Goal: Information Seeking & Learning: Find specific page/section

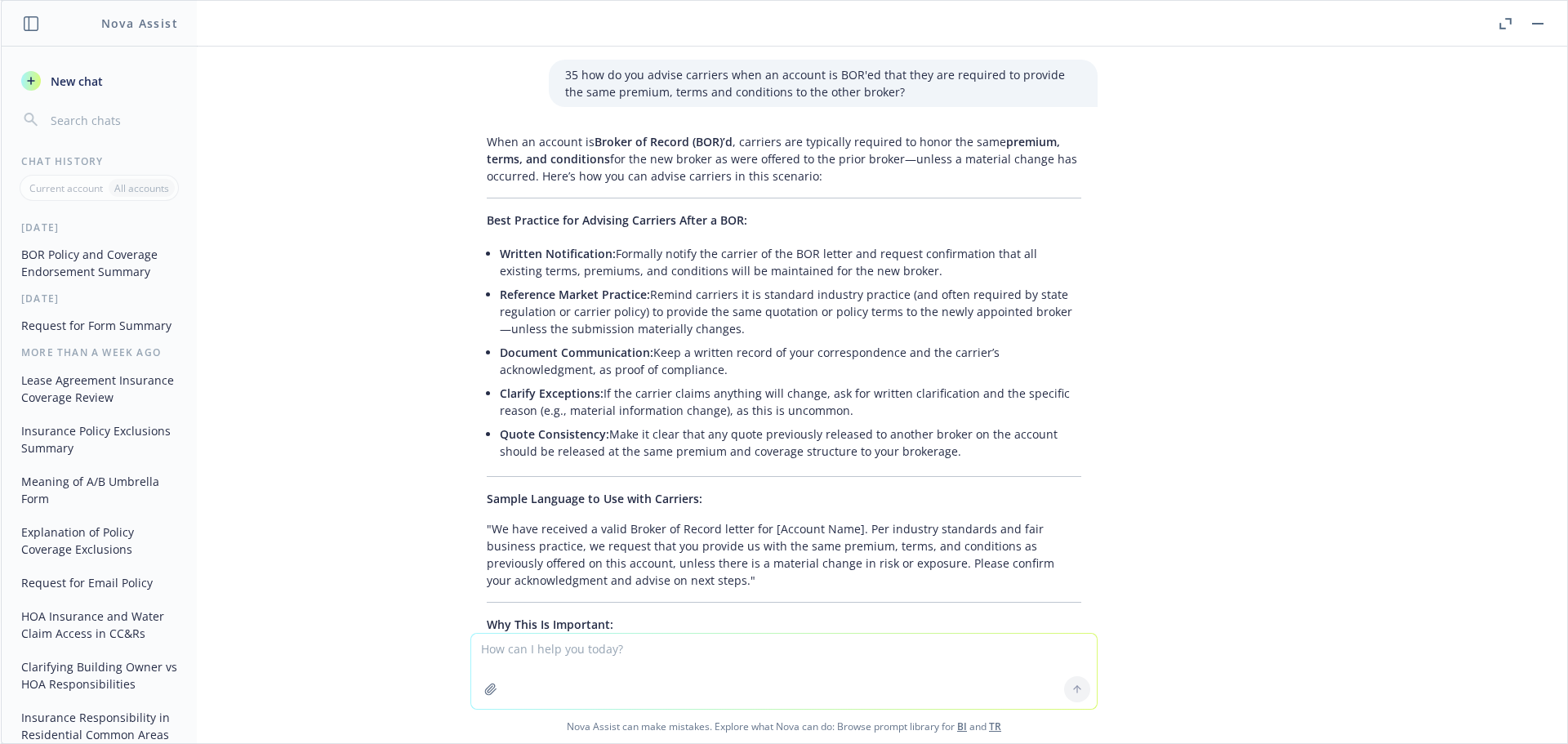
scroll to position [941, 0]
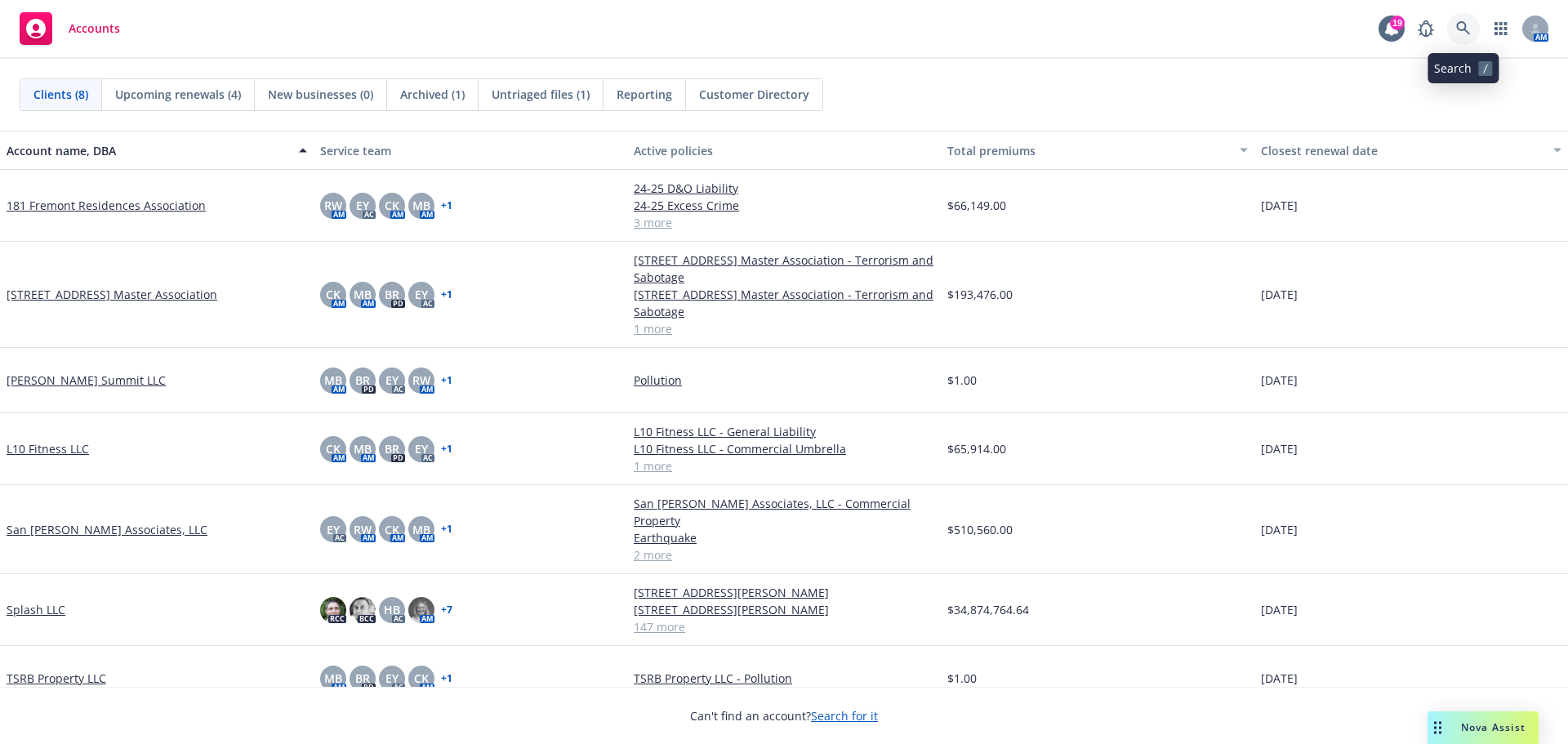
click at [1463, 20] on link at bounding box center [1463, 29] width 32 height 32
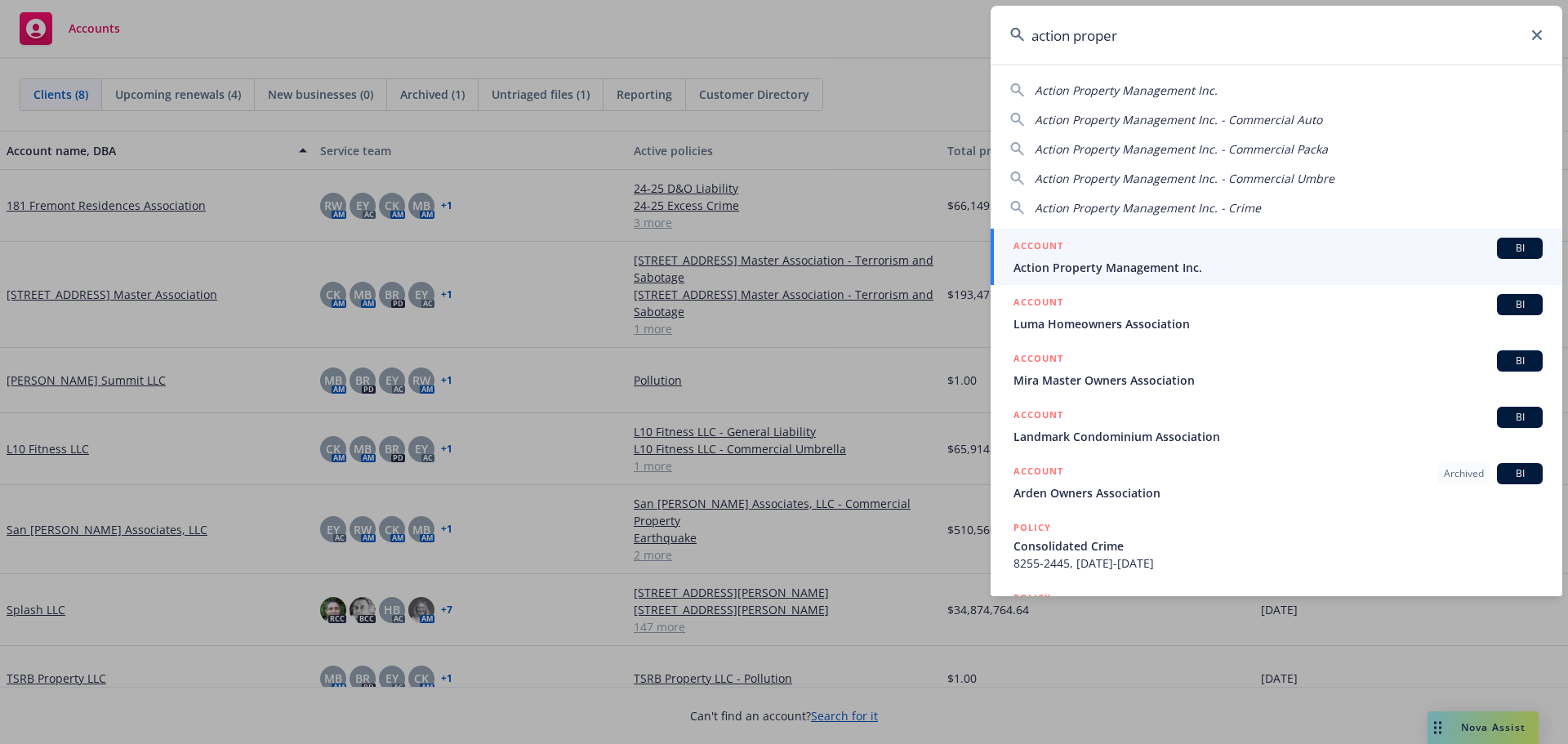
click at [1204, 89] on span "Action Property Management Inc." at bounding box center [1126, 90] width 183 height 15
type input "Action Property Management Inc."
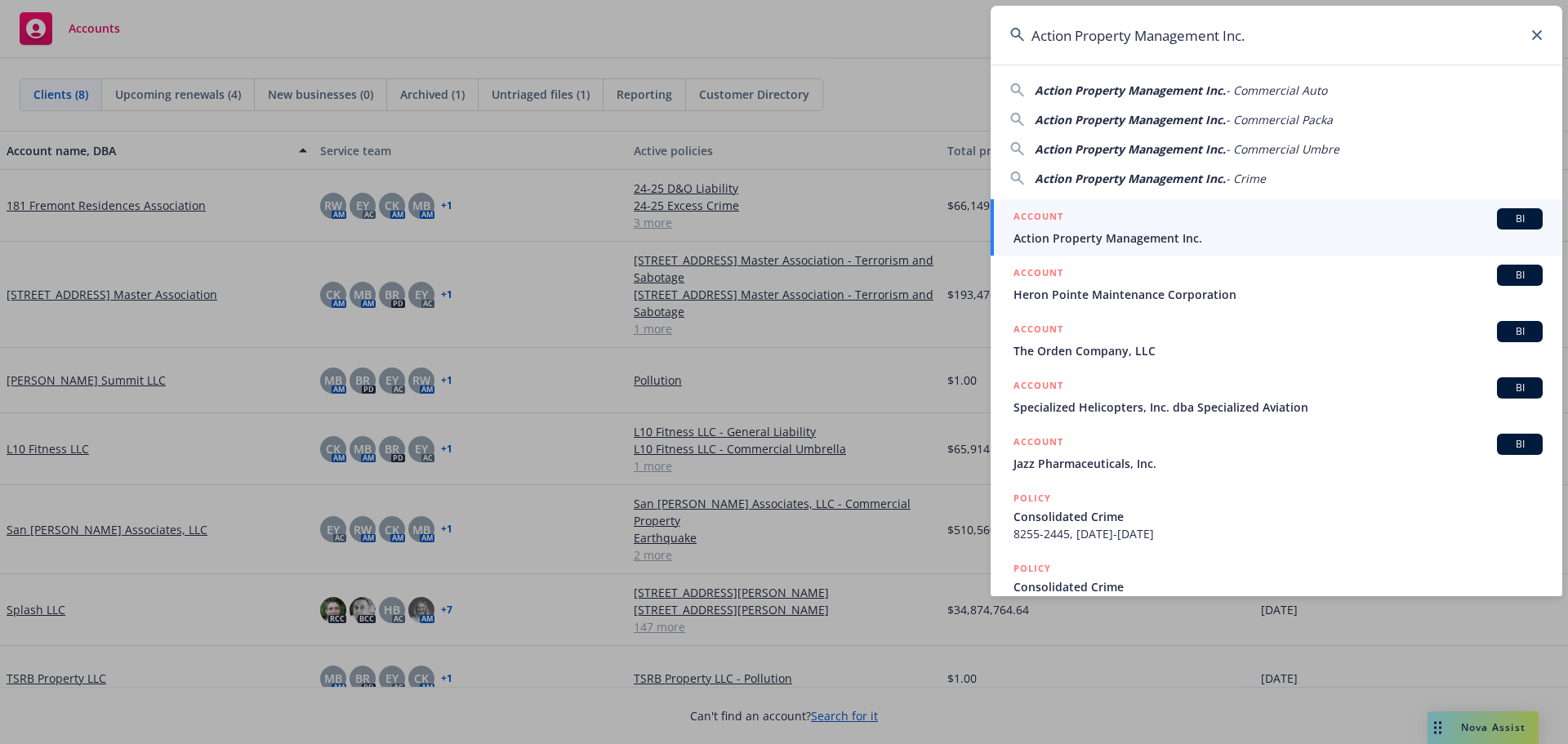
click at [1123, 230] on span "Action Property Management Inc." at bounding box center [1278, 238] width 530 height 17
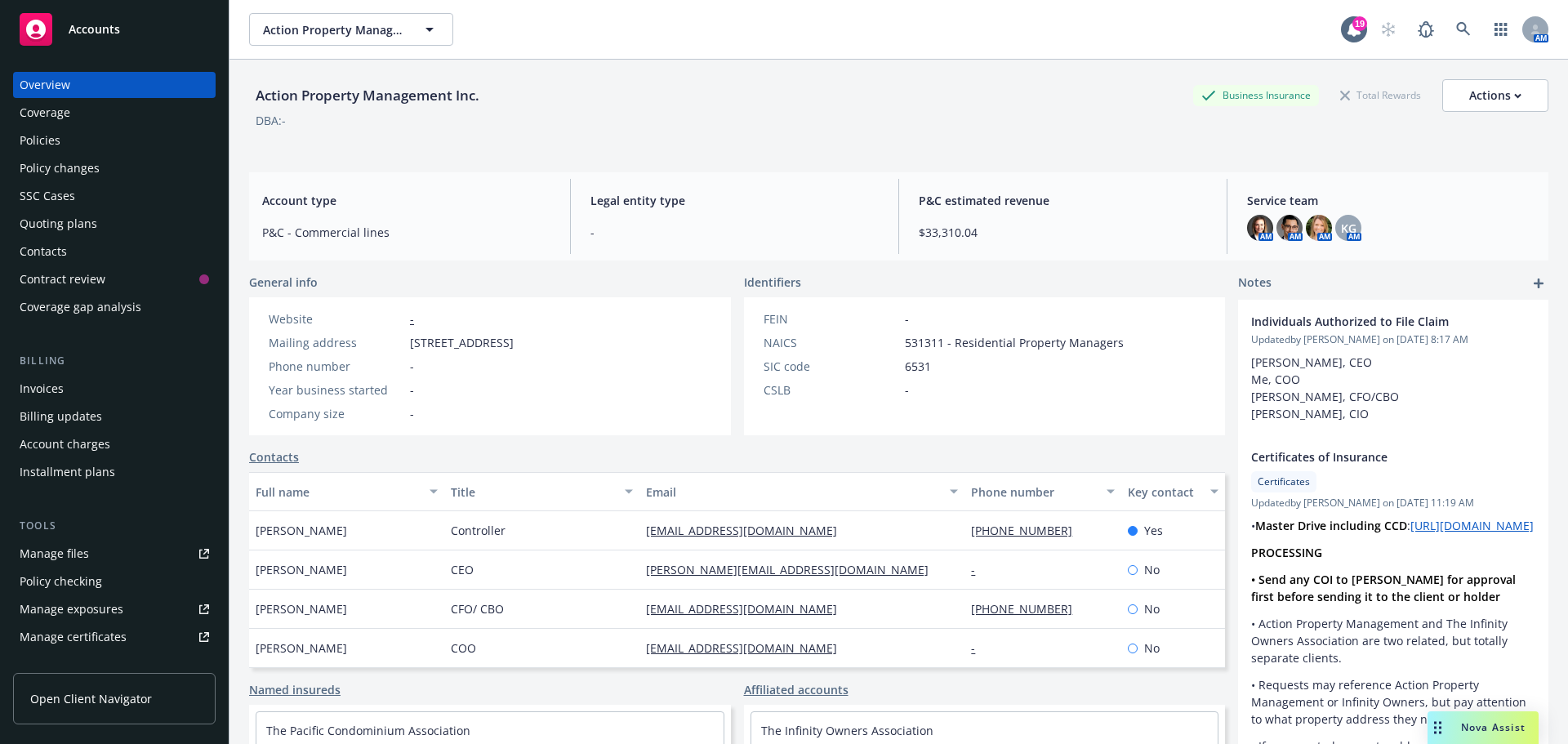
click at [56, 131] on div "Policies" at bounding box center [40, 140] width 41 height 26
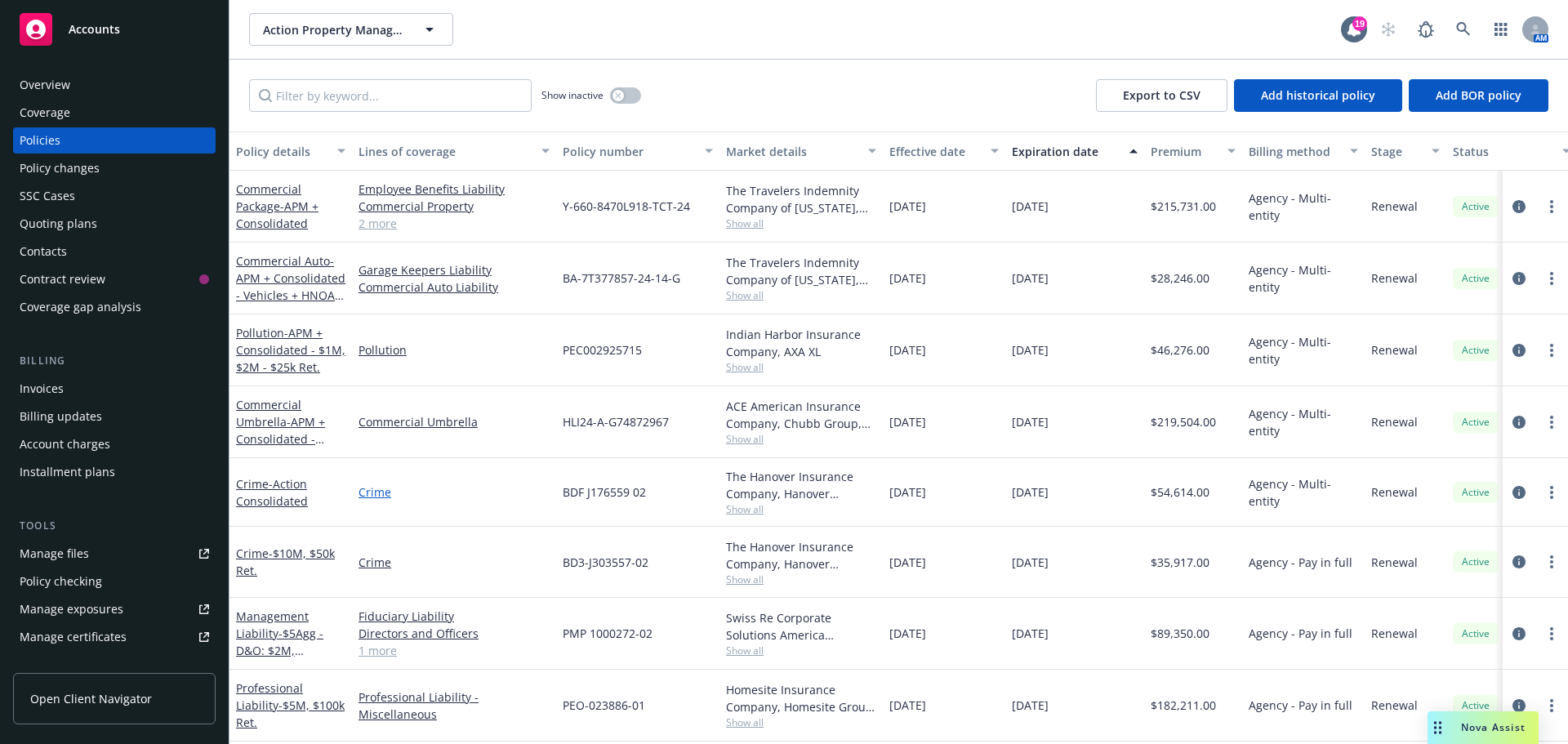
click at [375, 495] on link "Crime" at bounding box center [453, 492] width 191 height 17
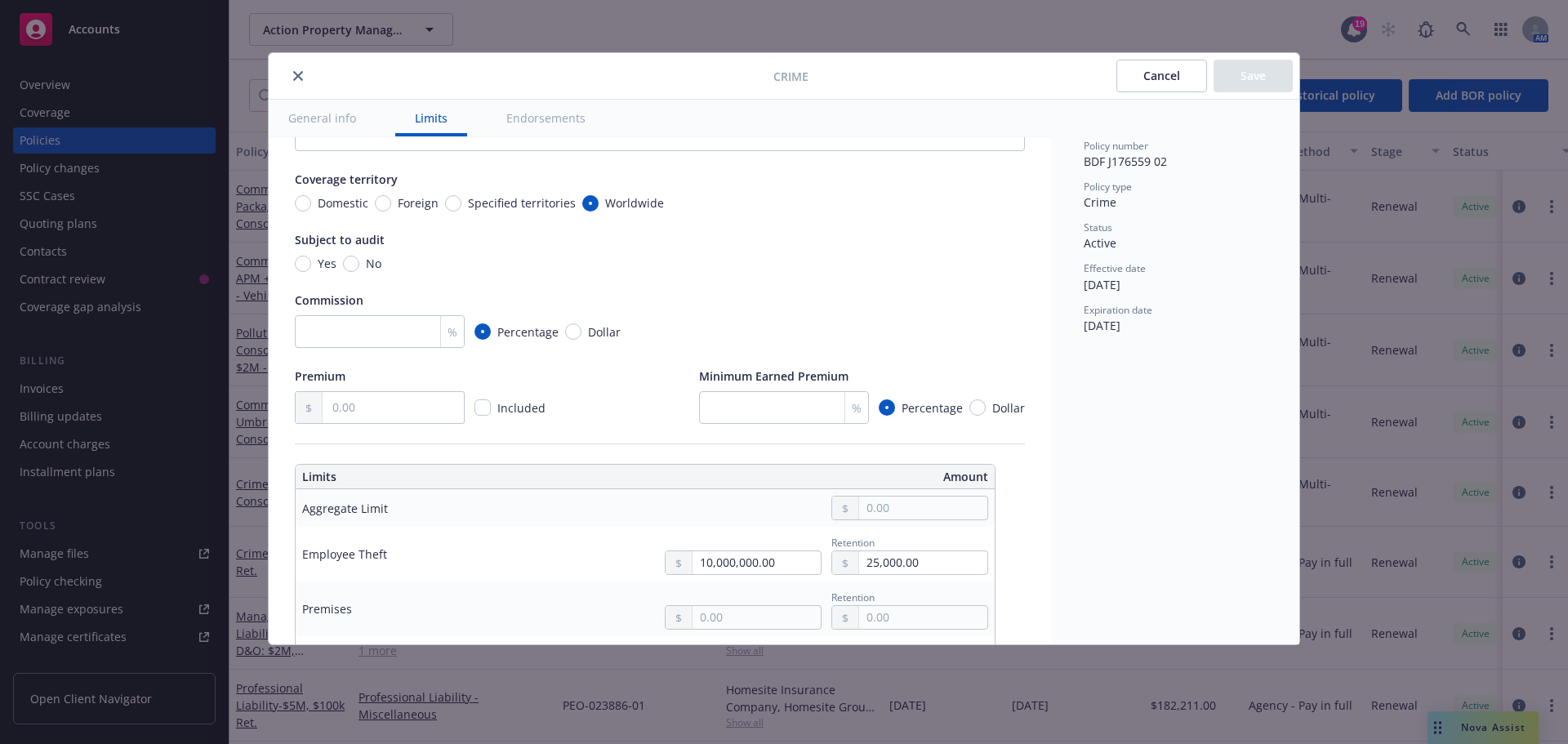
scroll to position [3, 0]
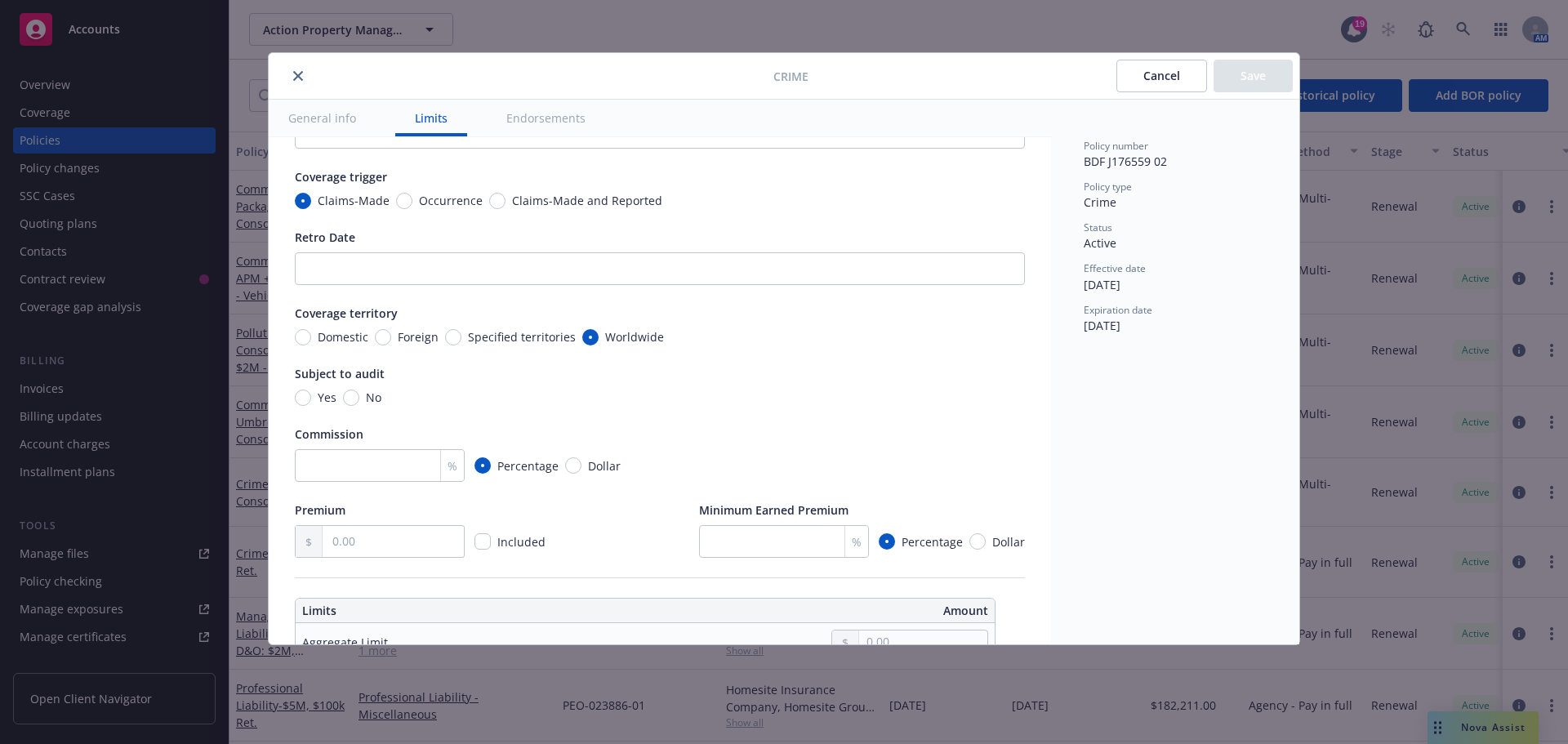
type textarea "x"
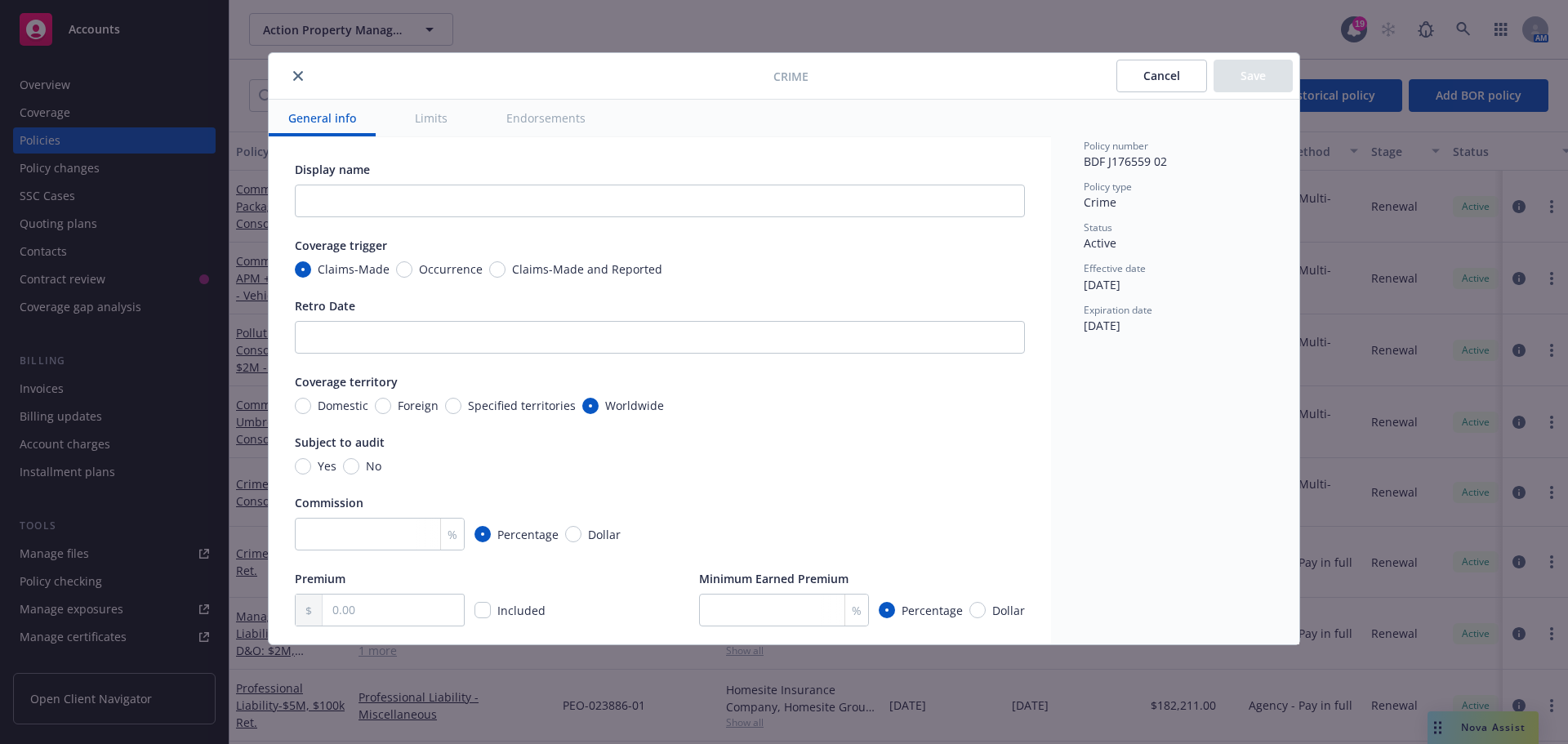
scroll to position [0, 0]
click at [300, 75] on icon "close" at bounding box center [297, 75] width 10 height 10
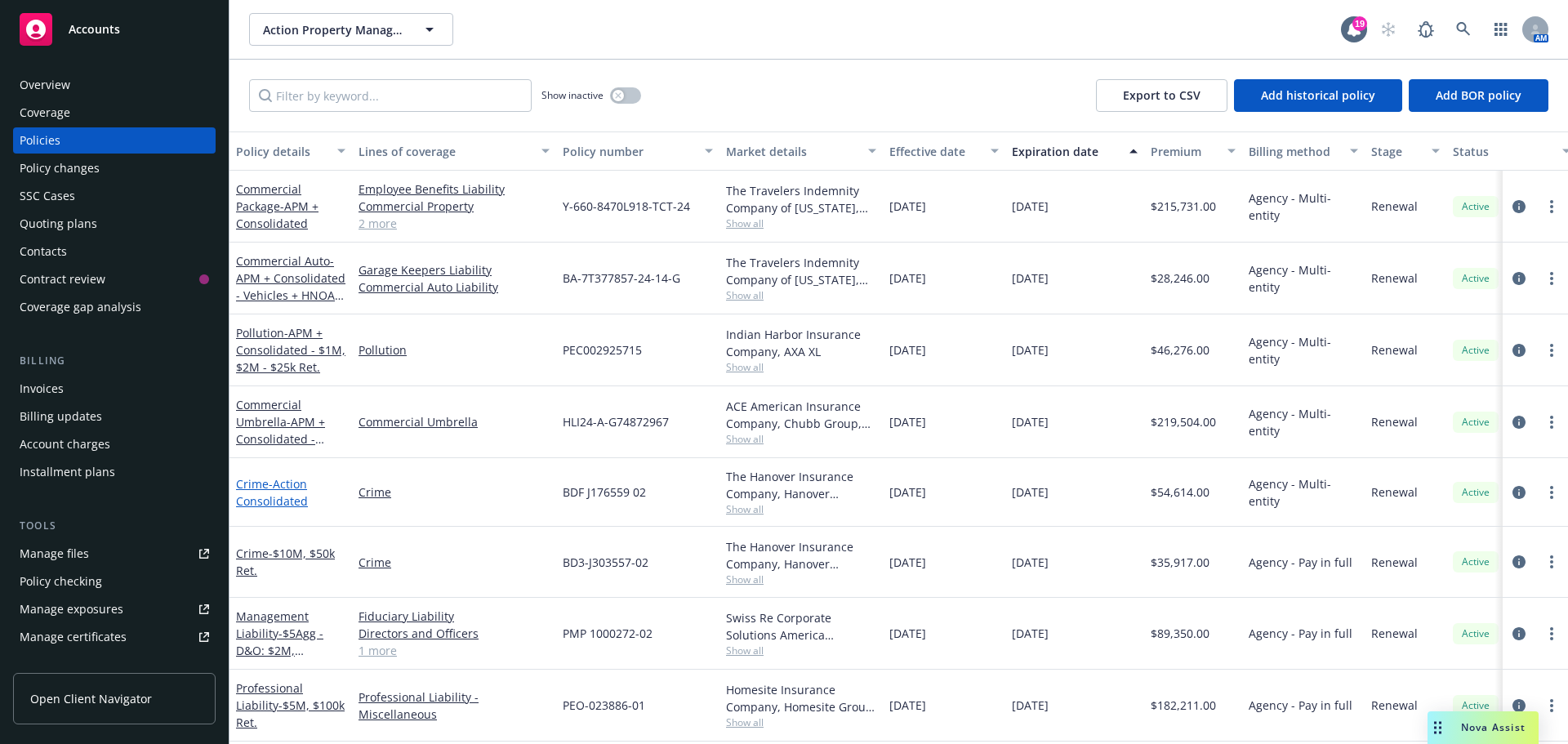
click at [290, 497] on span "- Action Consolidated" at bounding box center [271, 492] width 72 height 32
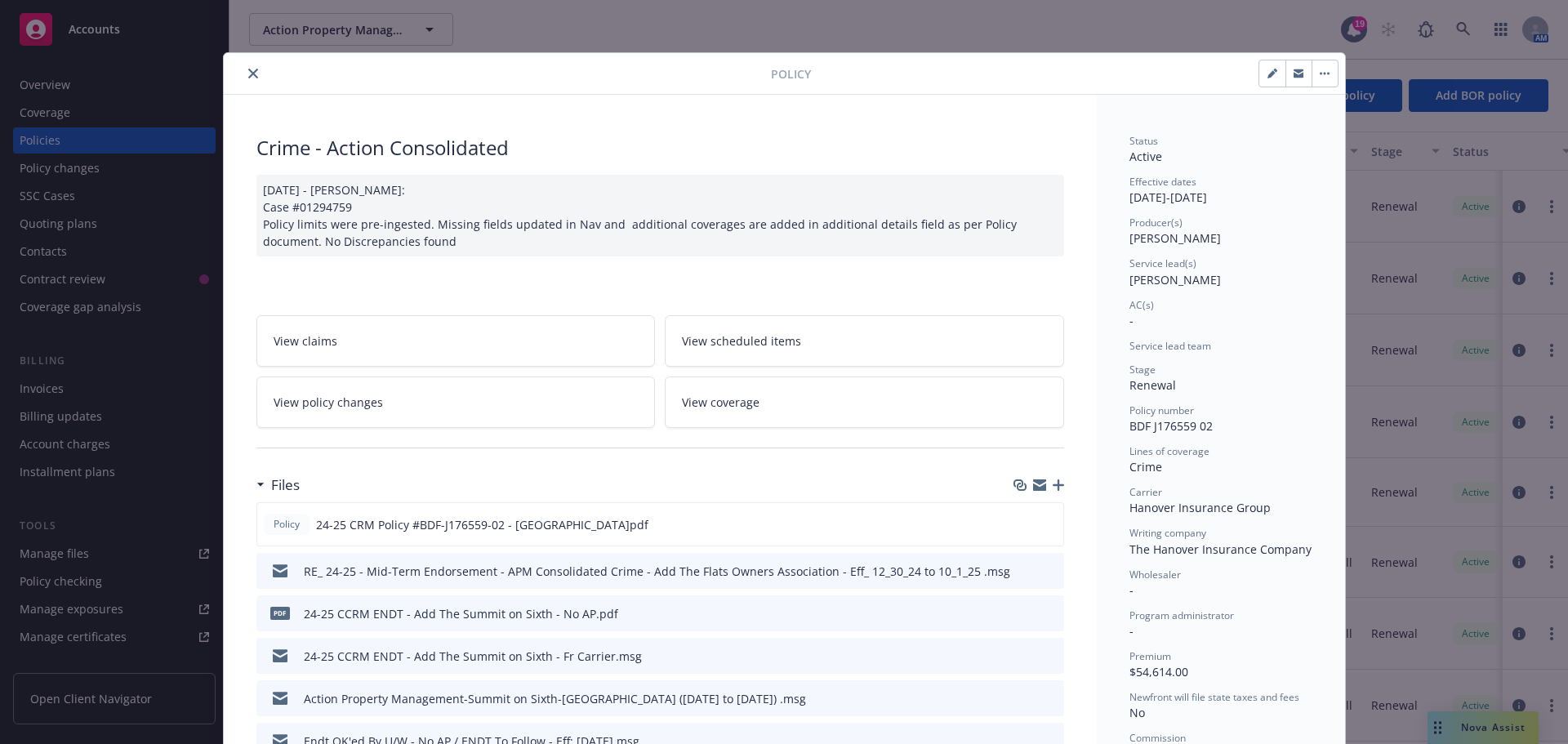
click at [248, 70] on icon "close" at bounding box center [253, 74] width 10 height 10
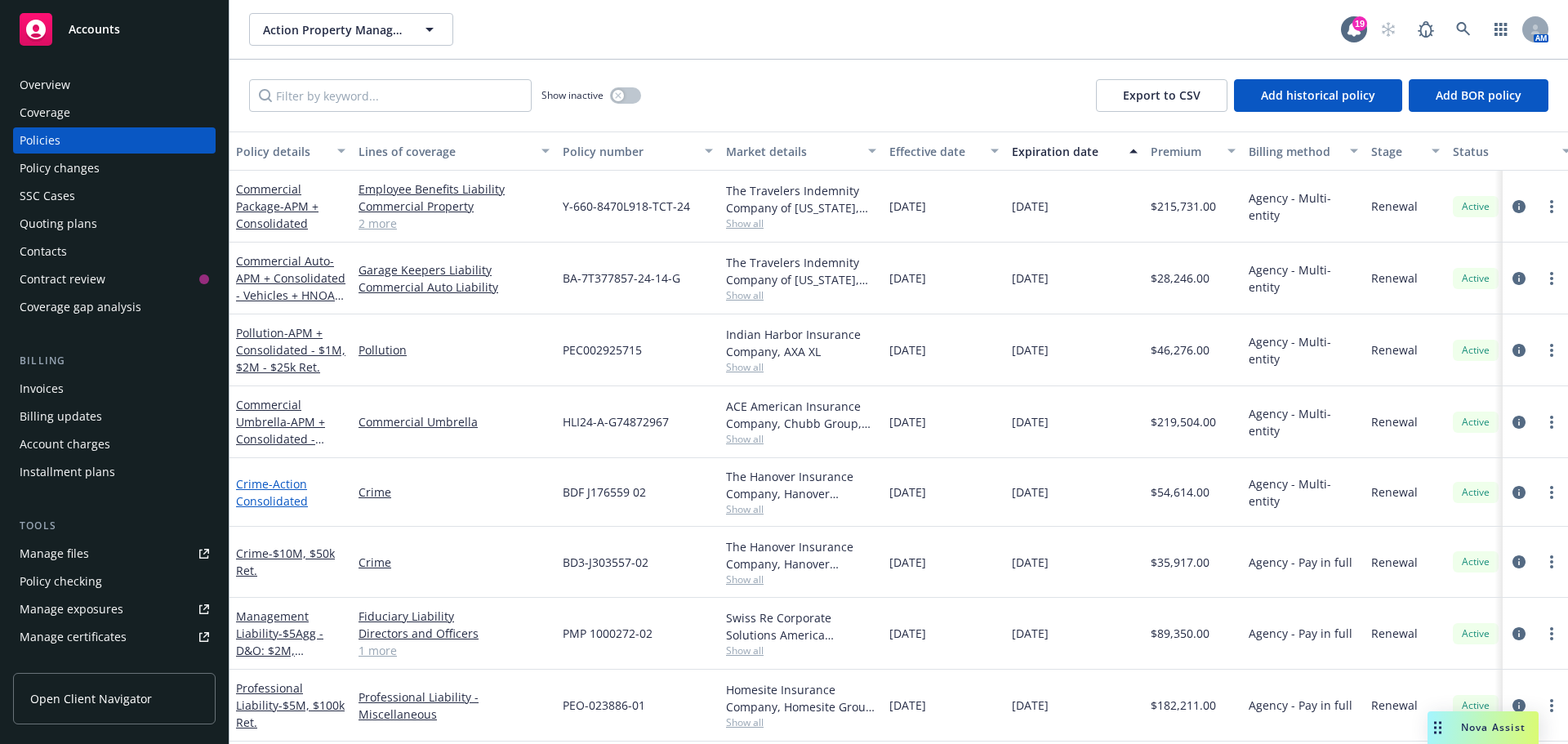
click at [254, 490] on link "Crime - Action Consolidated" at bounding box center [271, 492] width 72 height 32
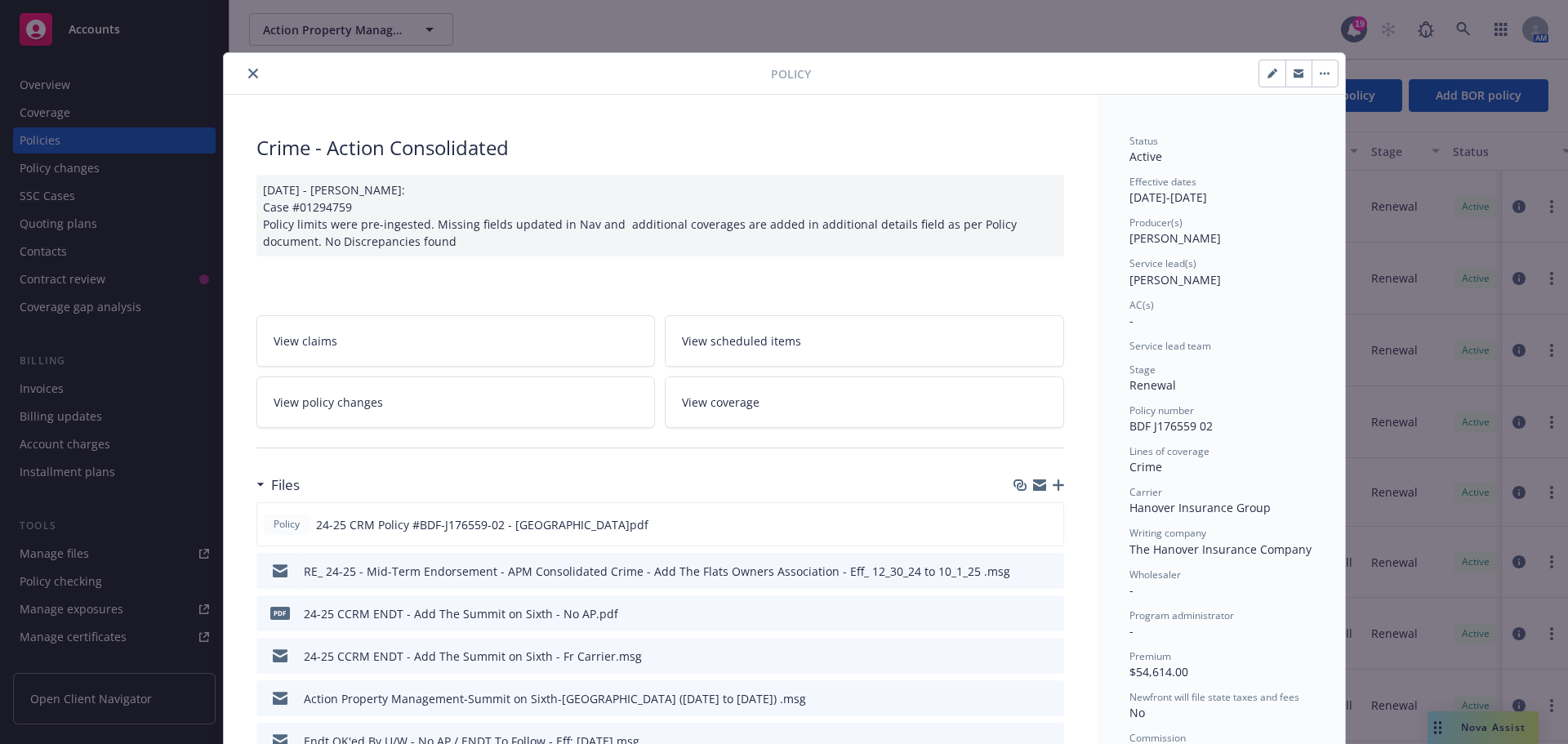
drag, startPoint x: 245, startPoint y: 77, endPoint x: 723, endPoint y: 275, distance: 517.4
click at [248, 77] on icon "close" at bounding box center [253, 74] width 10 height 10
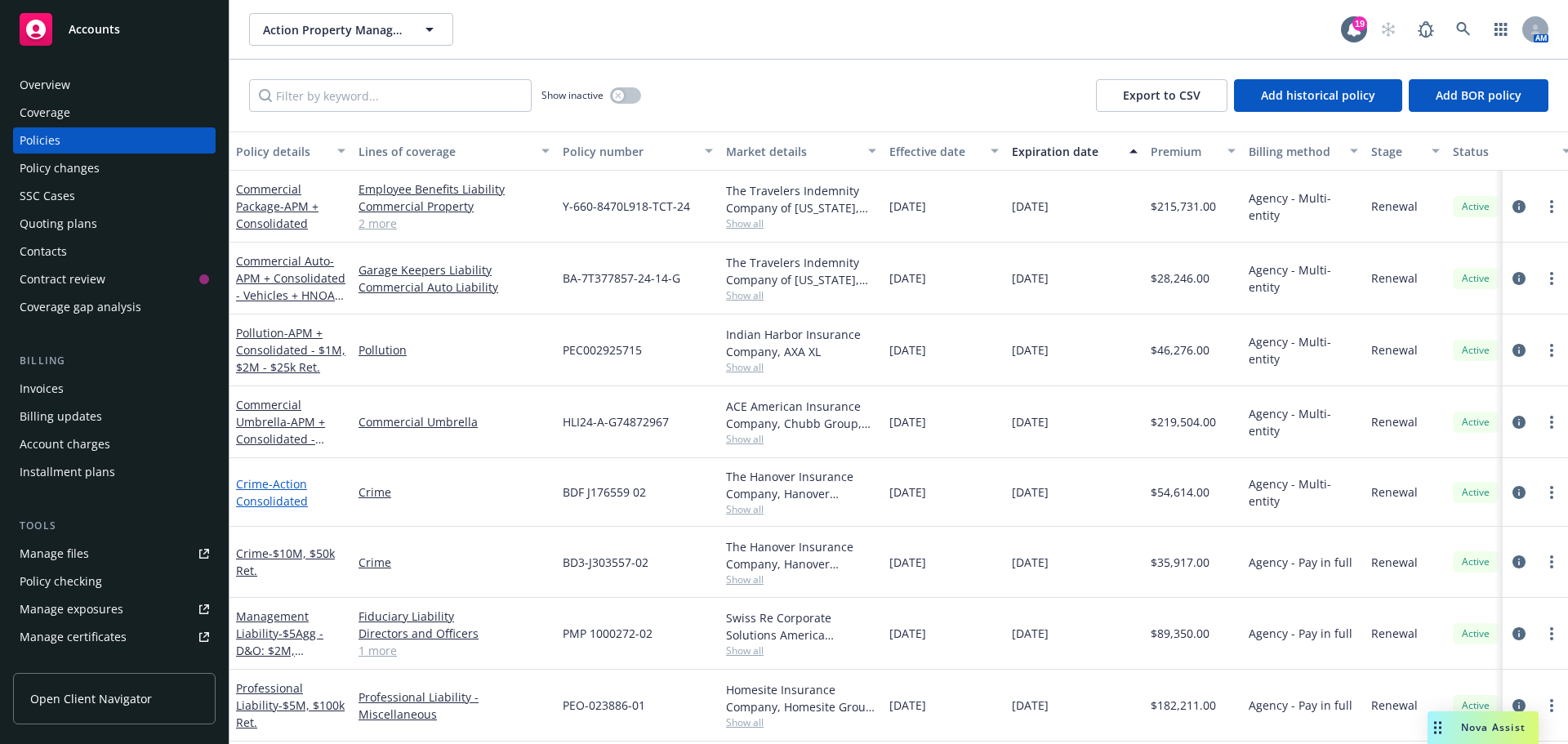
click at [259, 494] on span "- Action Consolidated" at bounding box center [271, 492] width 72 height 32
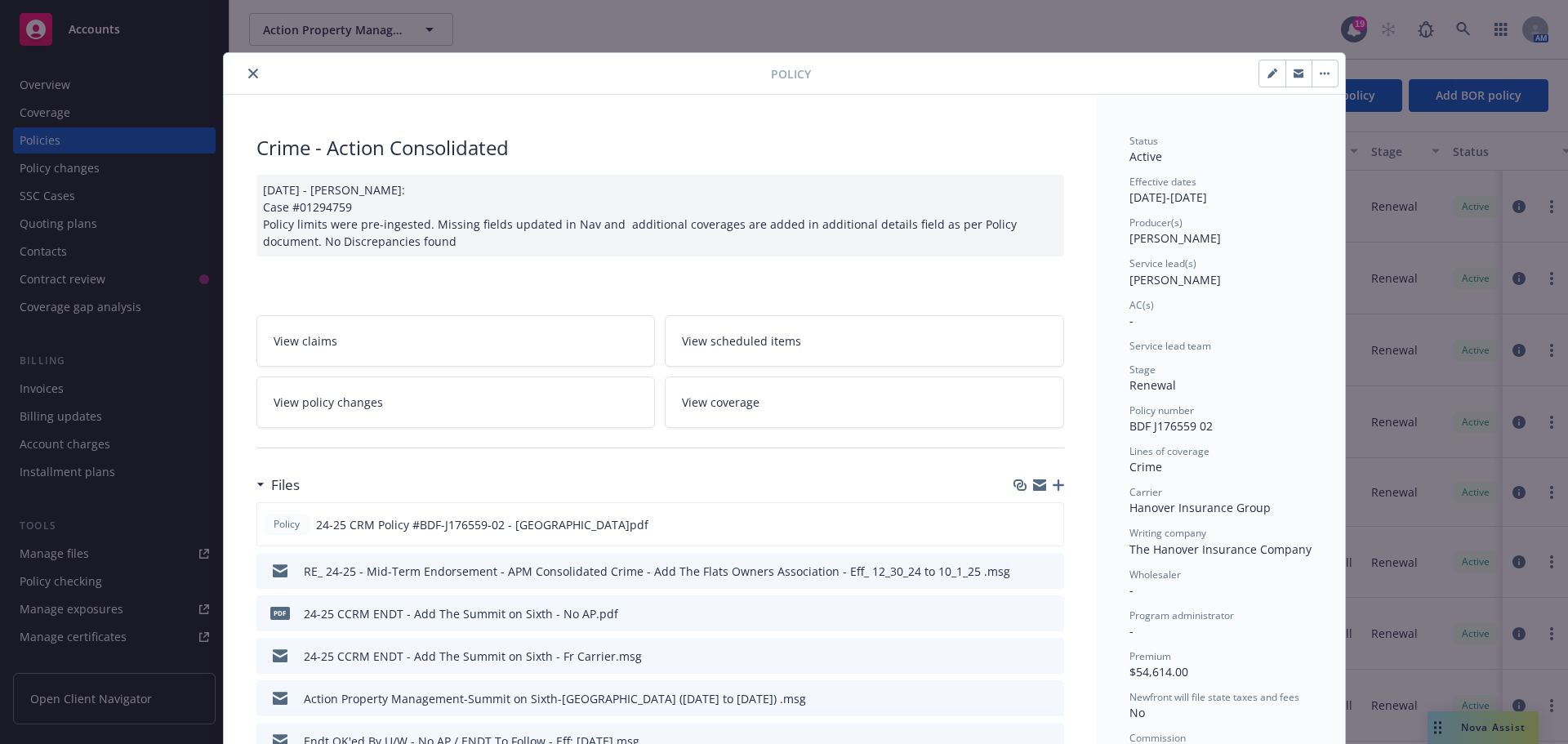
scroll to position [49, 0]
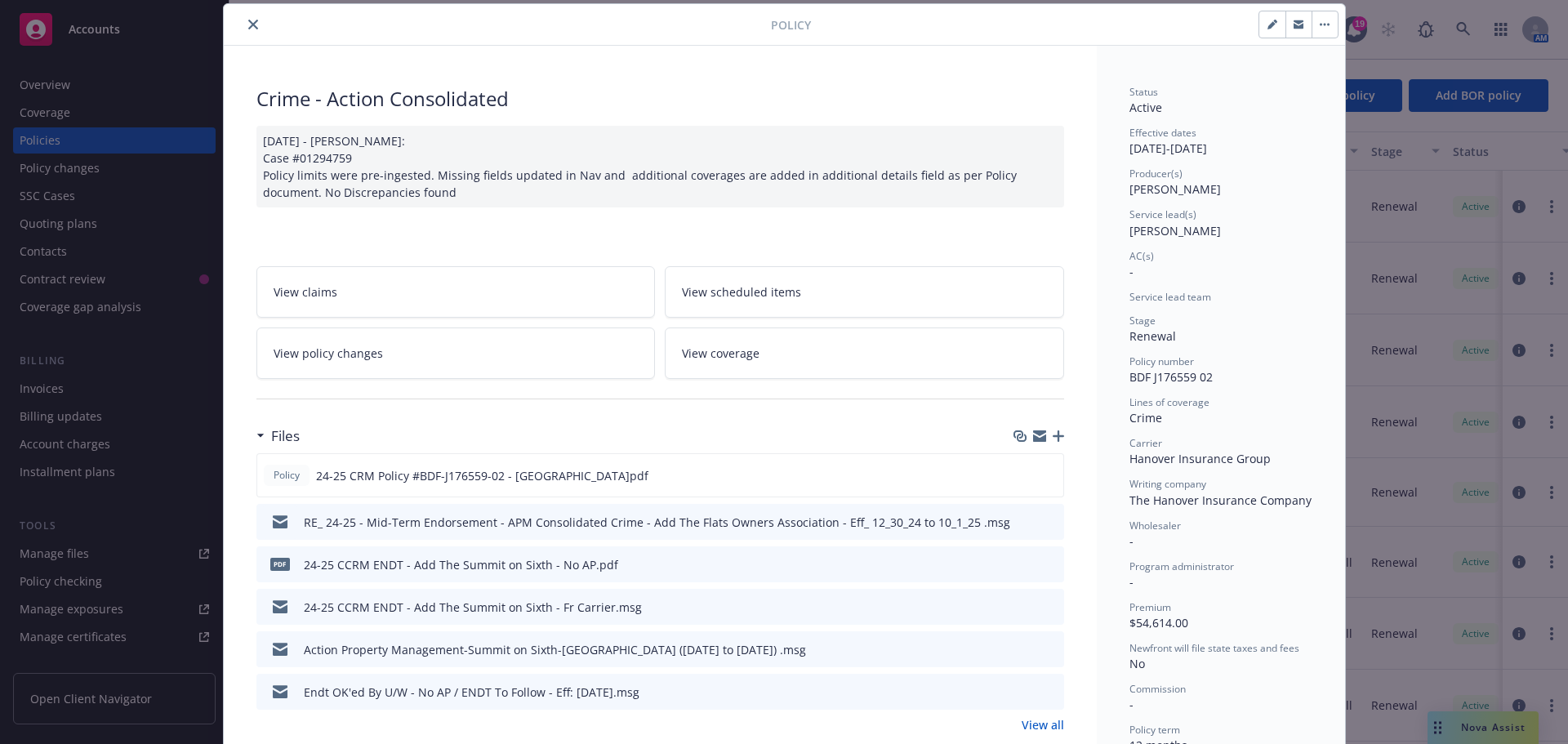
click at [248, 23] on icon "close" at bounding box center [253, 24] width 10 height 10
